Goal: Understand process/instructions: Learn about a topic

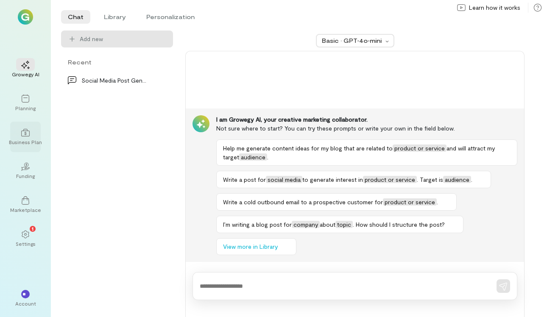
click at [35, 128] on div "Business Plan" at bounding box center [25, 137] width 31 height 31
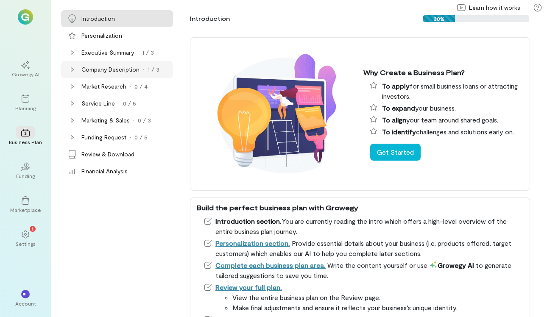
click at [140, 69] on div "Company Description · 1 / 3" at bounding box center [126, 69] width 90 height 8
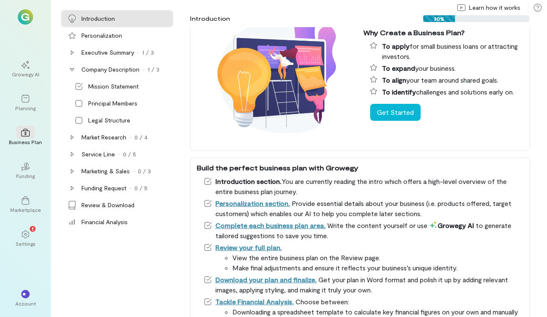
scroll to position [113, 0]
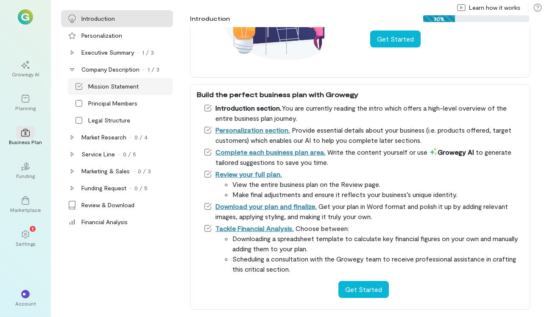
click at [98, 86] on div "Mission Statement" at bounding box center [113, 86] width 50 height 8
